Goal: Task Accomplishment & Management: Use online tool/utility

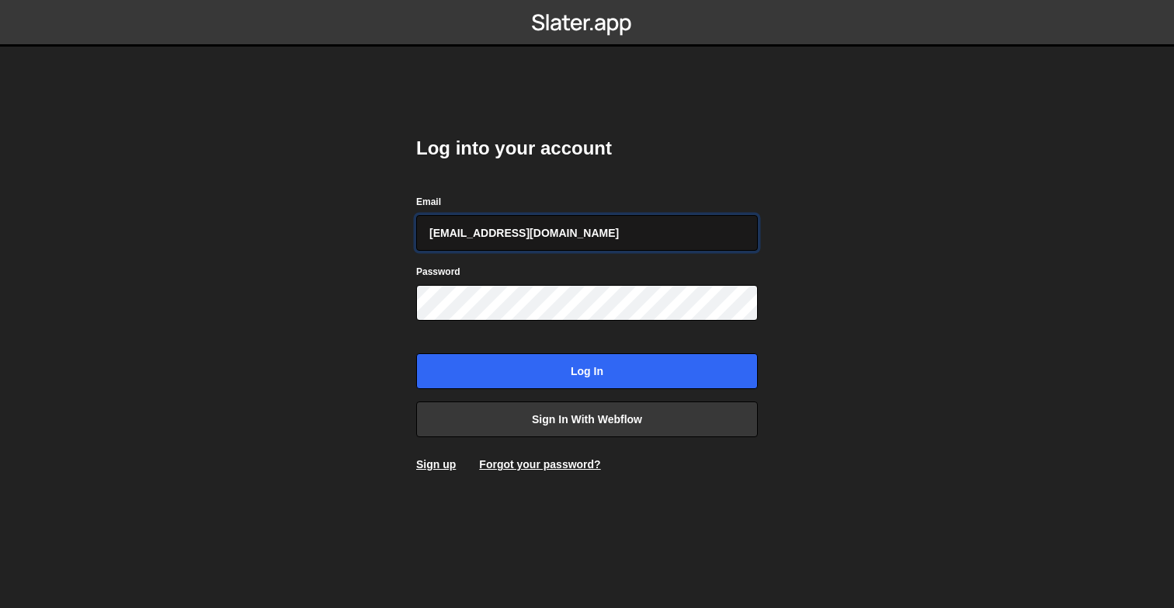
click at [548, 234] on input "daverajan4@gmail.com" at bounding box center [587, 233] width 342 height 36
type input "rajan@thevectorbox.com"
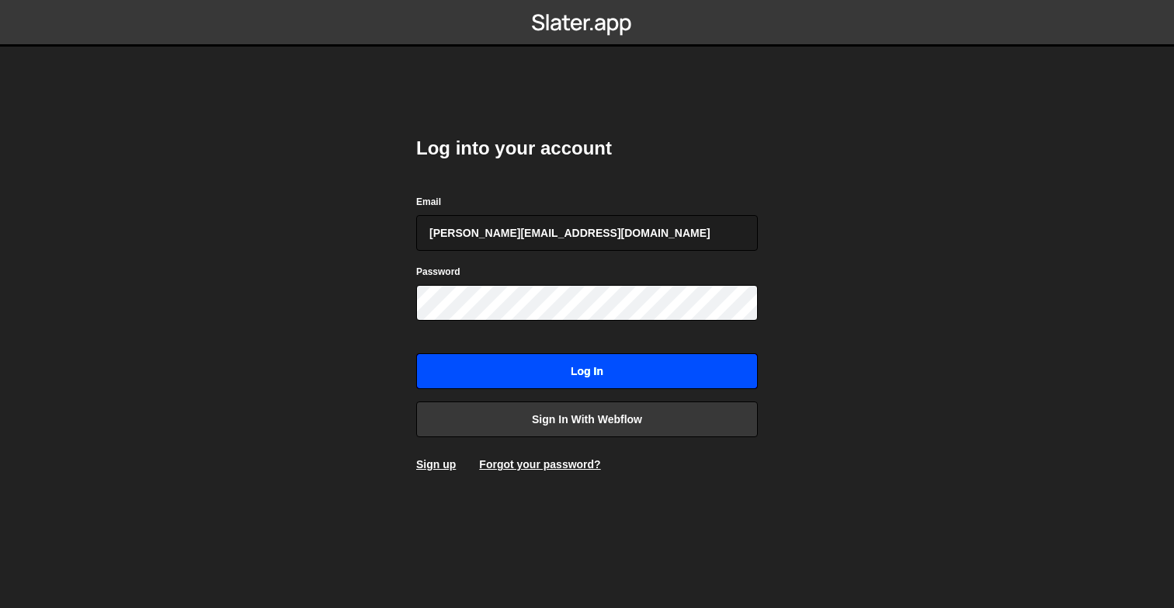
click at [577, 367] on input "Log in" at bounding box center [587, 371] width 342 height 36
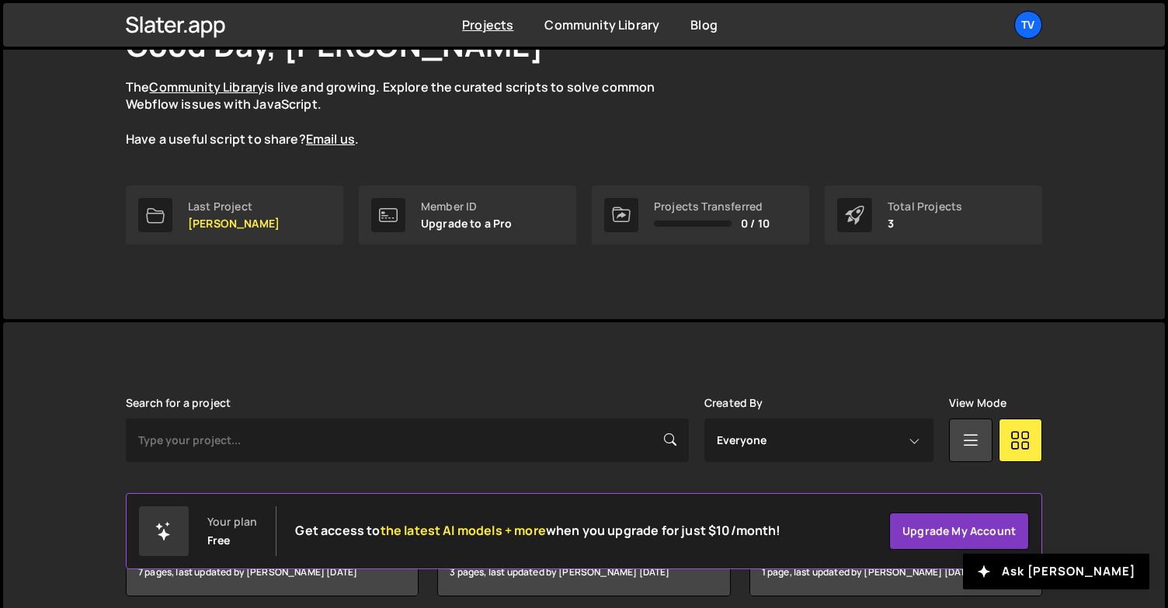
scroll to position [191, 0]
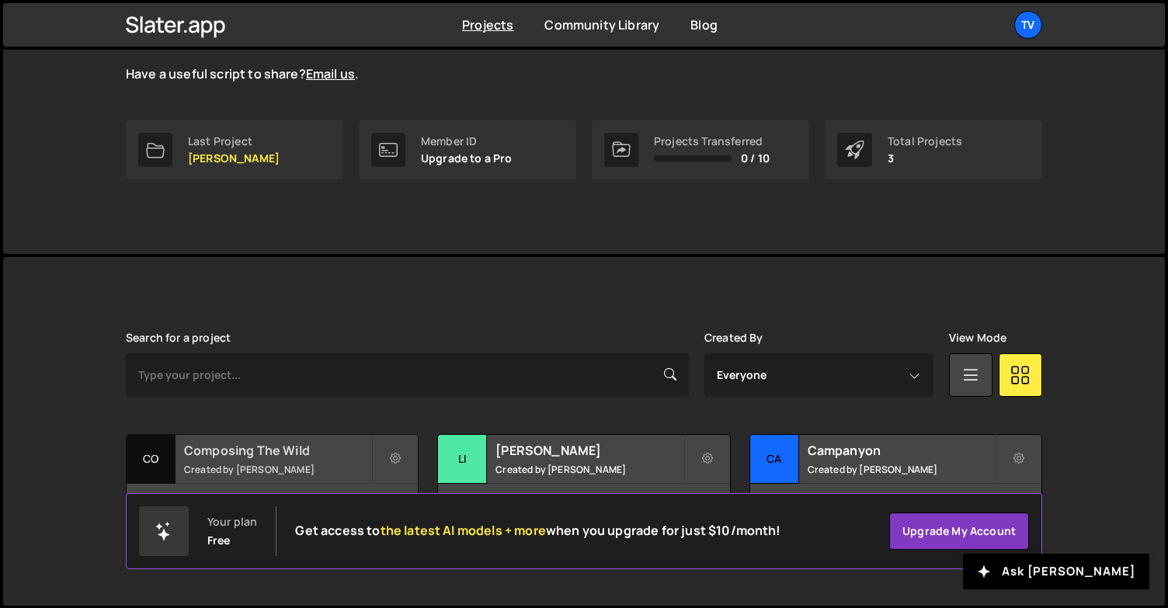
click at [266, 453] on h2 "Composing The Wild" at bounding box center [277, 450] width 187 height 17
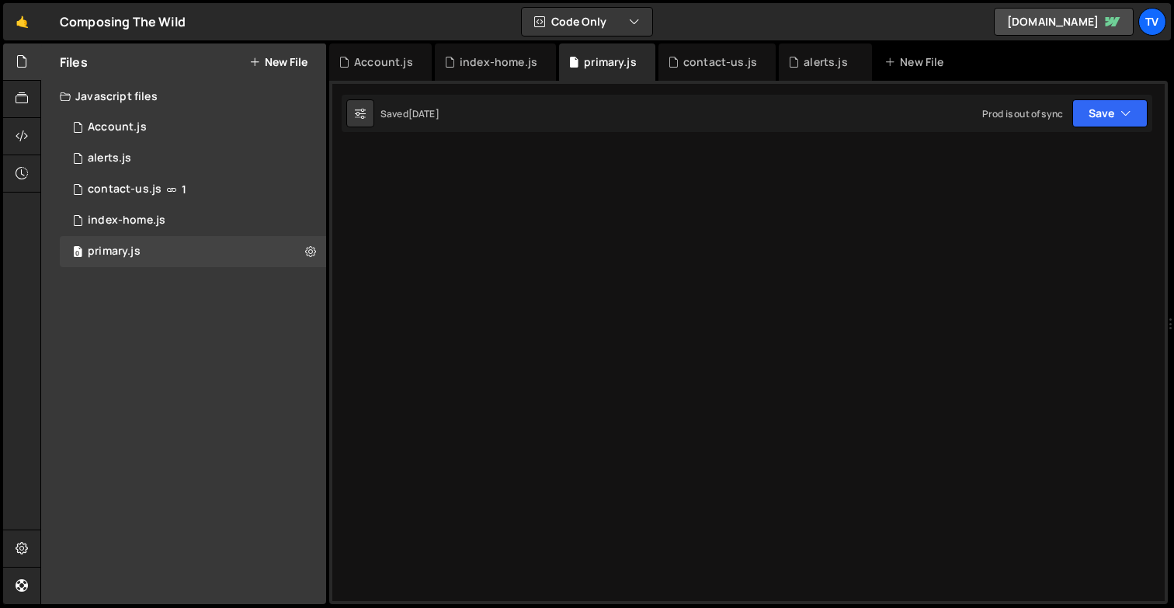
scroll to position [4199, 0]
